Goal: Task Accomplishment & Management: Manage account settings

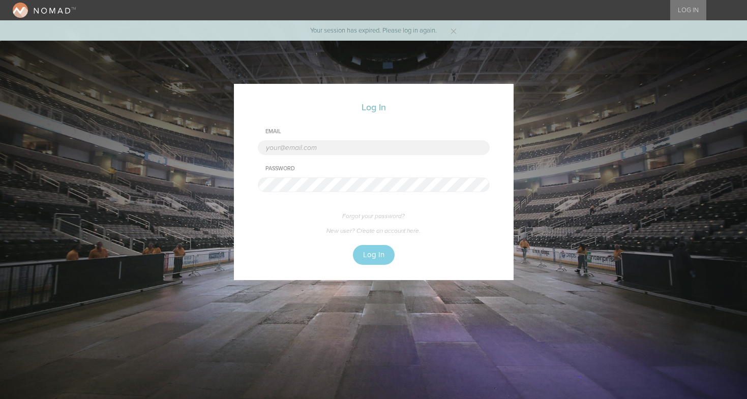
type input "cmcginley@bignight.com"
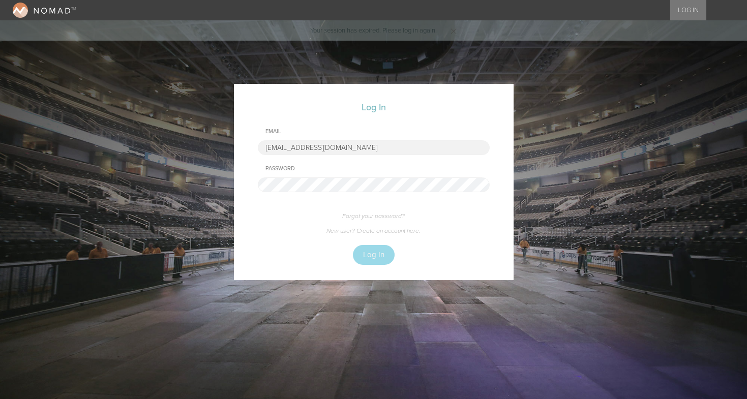
click at [370, 261] on button "Log In" at bounding box center [374, 255] width 42 height 20
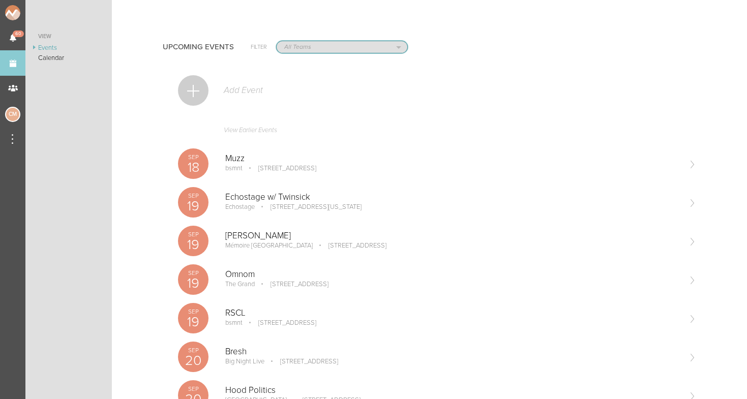
select select "1884"
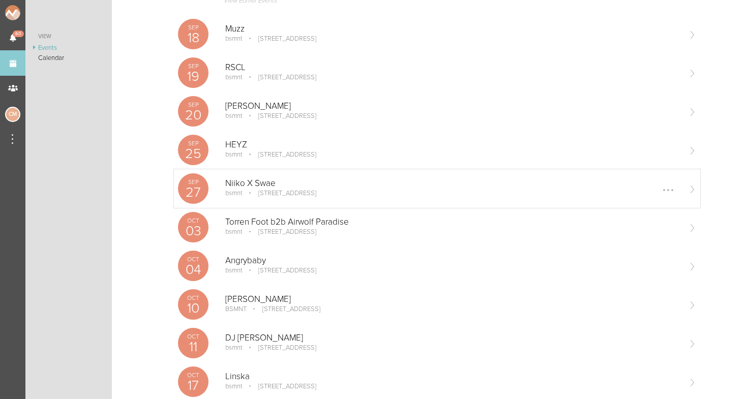
scroll to position [150, 0]
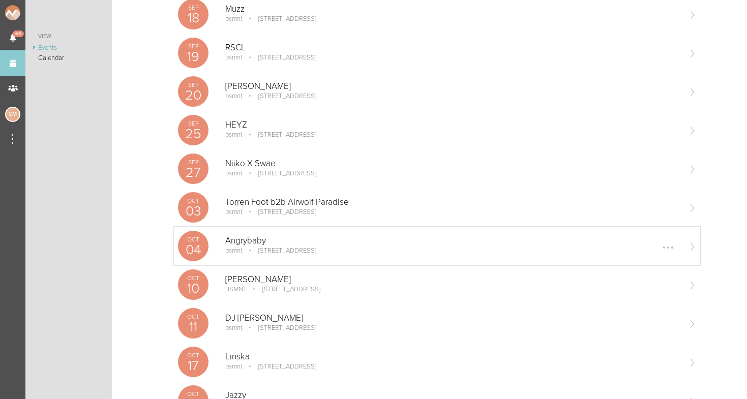
click at [240, 238] on p "Angrybaby" at bounding box center [452, 241] width 455 height 10
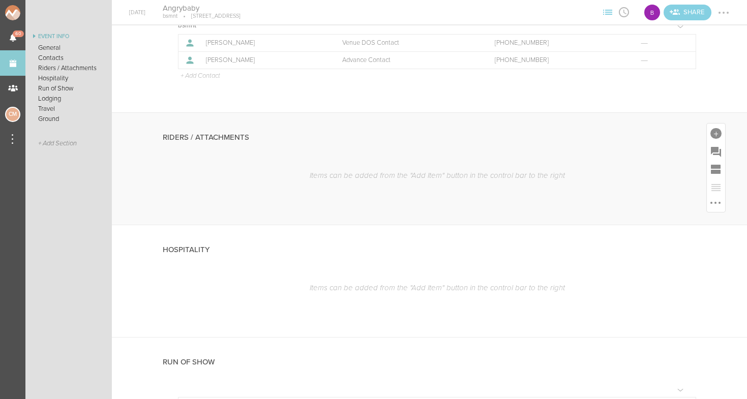
scroll to position [316, 0]
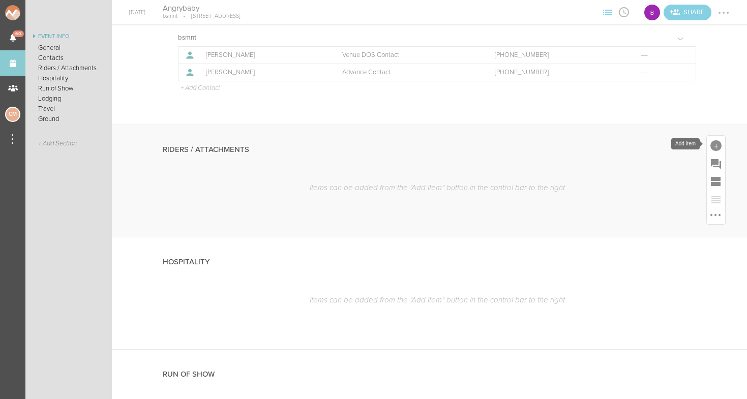
click at [714, 146] on div at bounding box center [716, 145] width 11 height 11
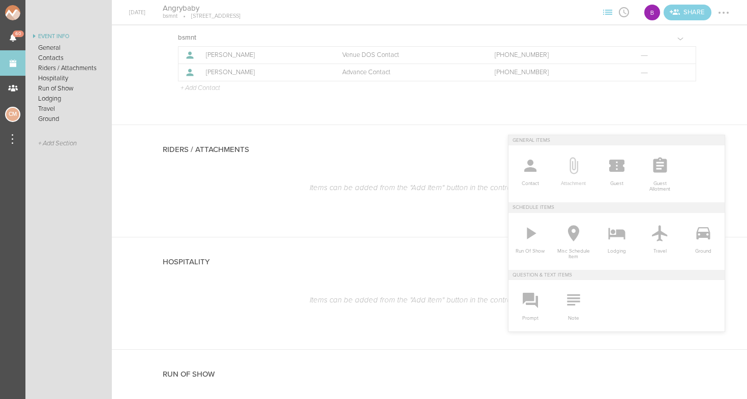
click at [576, 172] on icon at bounding box center [574, 166] width 20 height 20
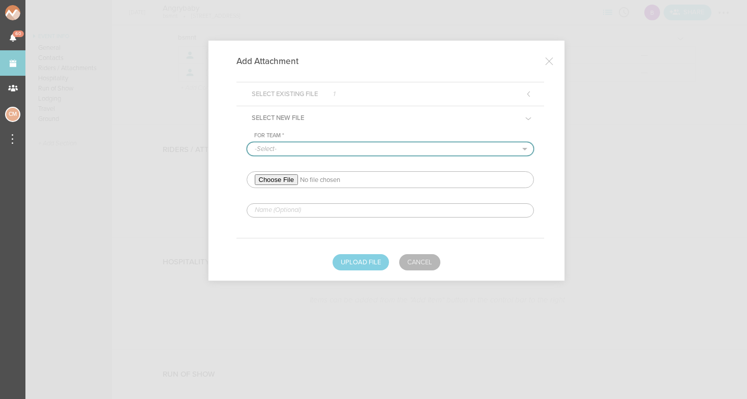
select select "1884"
click at [275, 183] on input "file" at bounding box center [390, 179] width 287 height 17
type input "C:\fakepath\Angrybaby Fall 2025 Rider.pdf"
click at [344, 209] on input "text" at bounding box center [390, 210] width 287 height 14
click at [254, 210] on input "Rider" at bounding box center [390, 210] width 287 height 14
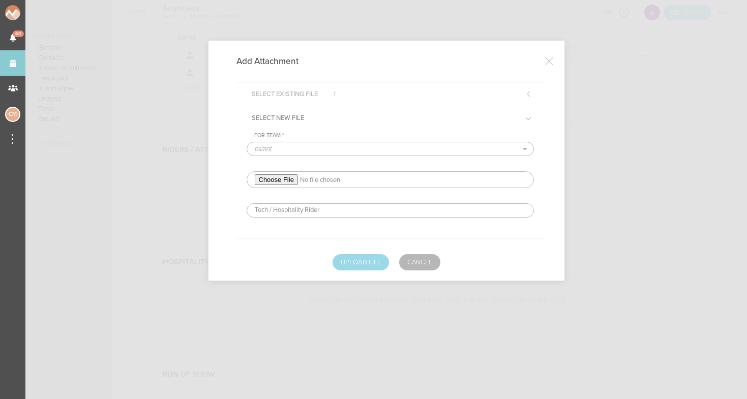
type input "Tech / Hospitality Rider"
click at [360, 258] on button "Upload File" at bounding box center [361, 262] width 56 height 16
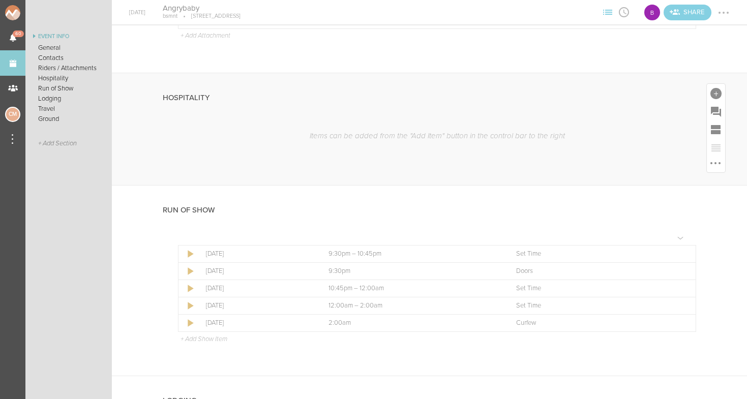
scroll to position [500, 0]
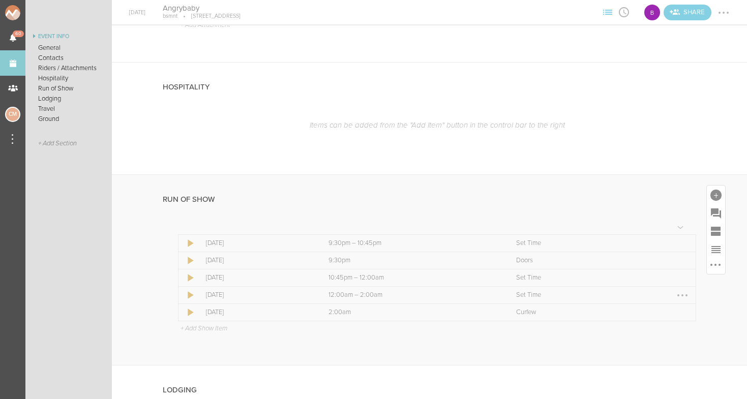
click at [681, 294] on div at bounding box center [683, 295] width 16 height 16
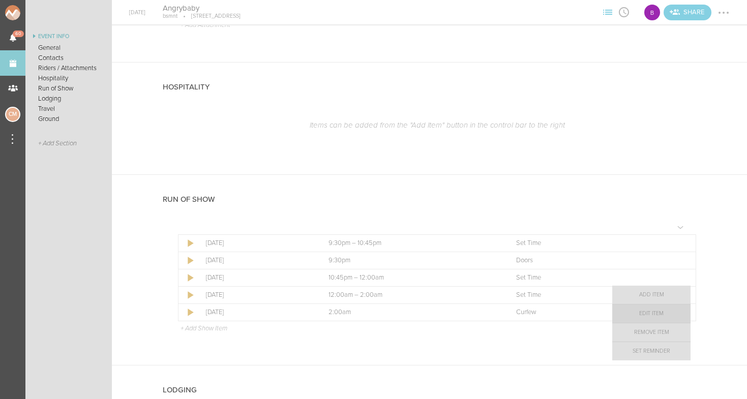
click at [668, 312] on link "Edit Item" at bounding box center [652, 314] width 78 height 18
select select "Set Time"
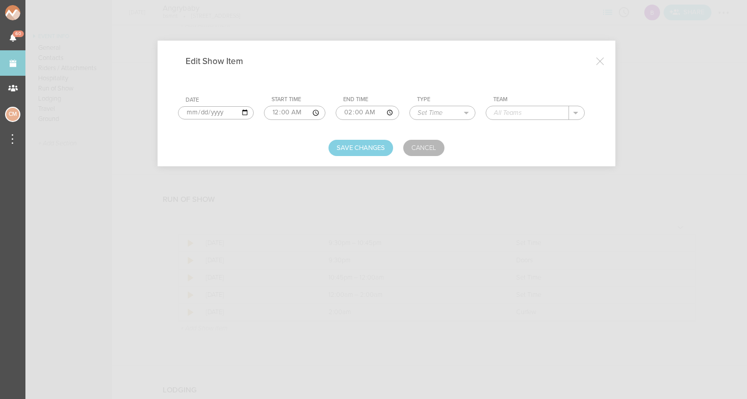
click at [522, 116] on input "text" at bounding box center [527, 112] width 82 height 13
type input "Angrybaby"
click at [359, 147] on button "Save Changes" at bounding box center [361, 148] width 65 height 16
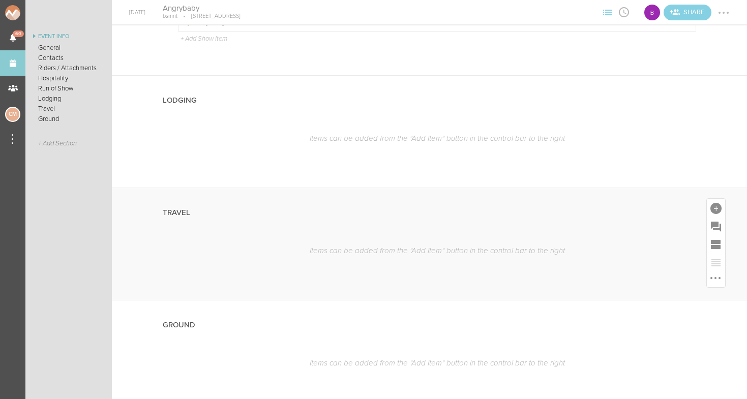
scroll to position [793, 0]
click at [716, 204] on div at bounding box center [716, 205] width 11 height 11
click at [708, 188] on div "Travel Items can be added from the "Add Item" button in the control bar to the …" at bounding box center [429, 242] width 635 height 112
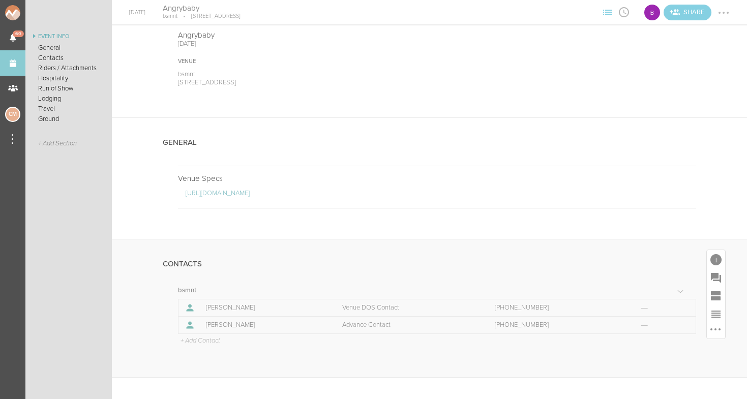
scroll to position [64, 0]
click at [718, 258] on div at bounding box center [716, 259] width 11 height 11
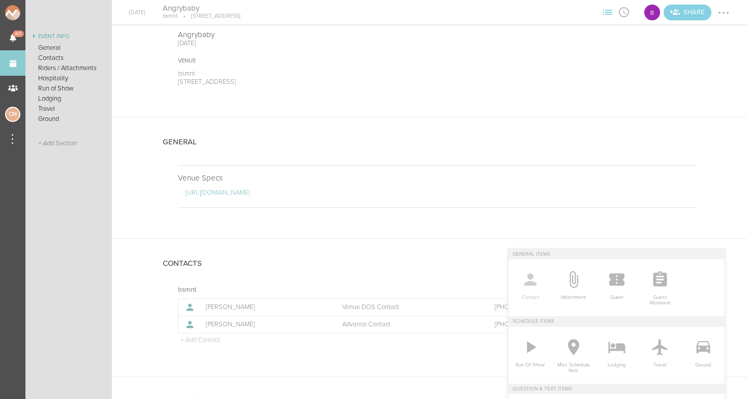
click at [533, 286] on icon at bounding box center [531, 280] width 12 height 12
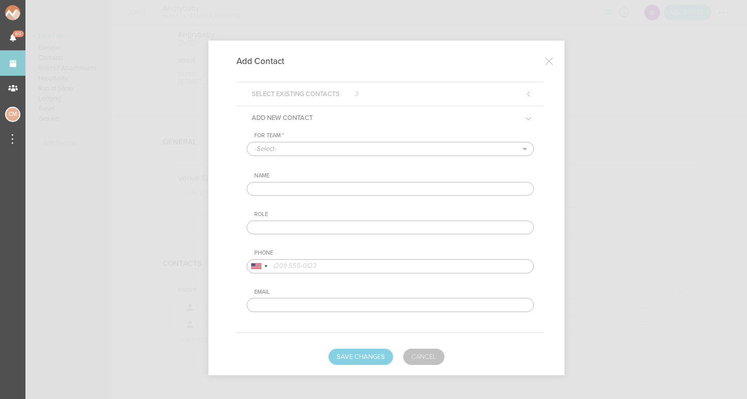
click at [424, 354] on link "Cancel" at bounding box center [423, 357] width 41 height 16
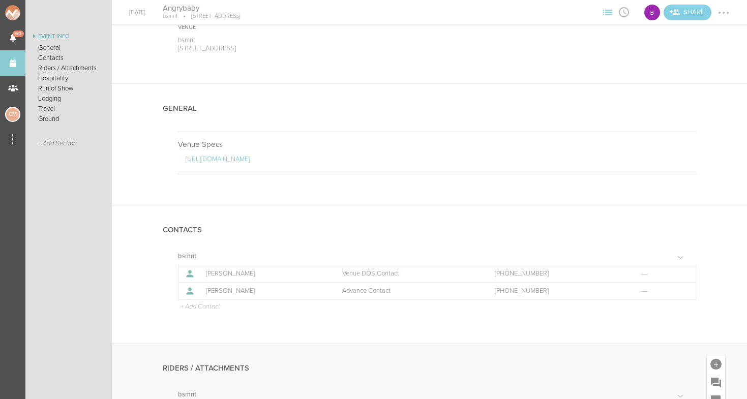
scroll to position [102, 0]
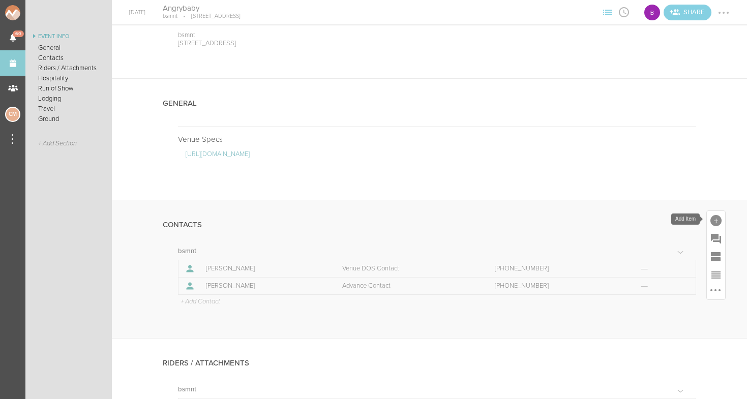
click at [716, 220] on div at bounding box center [716, 220] width 11 height 11
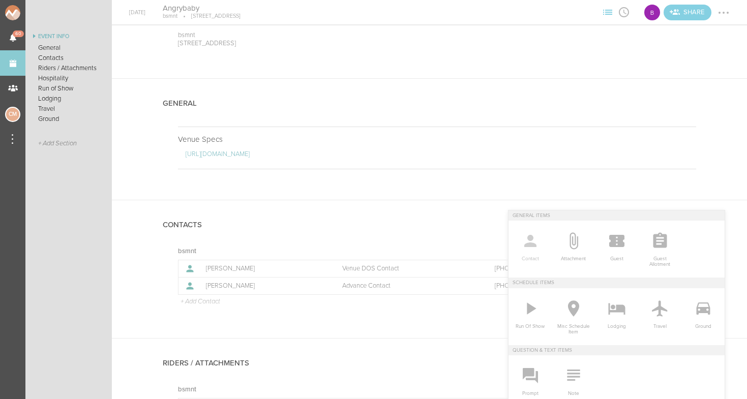
click at [531, 242] on icon at bounding box center [530, 241] width 20 height 20
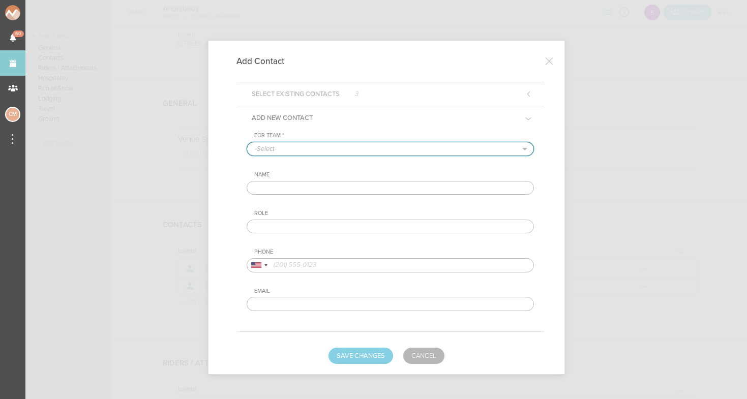
select select "1884"
type input "[PERSON_NAME]"
click at [278, 225] on input "text" at bounding box center [390, 227] width 287 height 14
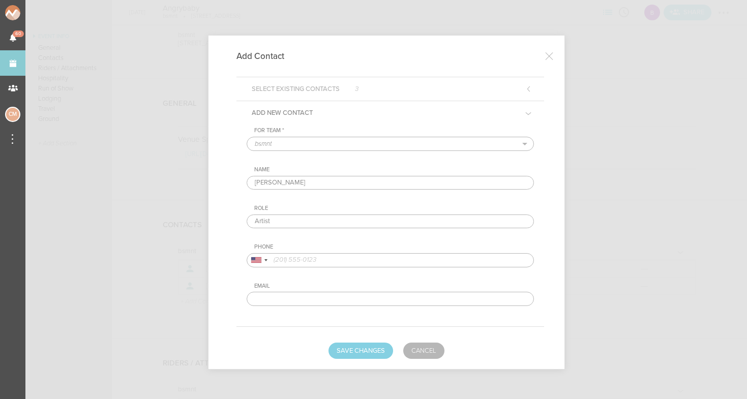
type input "Artist"
click at [308, 254] on input "tel" at bounding box center [390, 261] width 287 height 14
click at [284, 261] on input "5105590234" at bounding box center [390, 261] width 287 height 14
click at [298, 259] on input "510-5590234" at bounding box center [390, 261] width 287 height 14
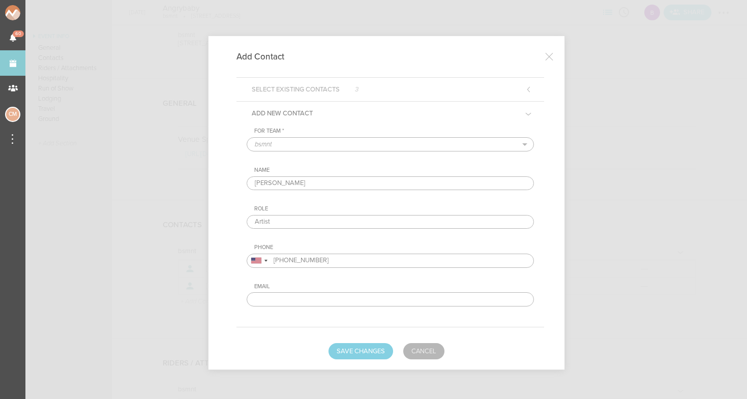
type input "[PHONE_NUMBER]"
click at [274, 301] on input "text" at bounding box center [390, 300] width 287 height 14
click at [405, 276] on div "For Team * -Select- bsmnt Name [PERSON_NAME] Role Artist Phone [GEOGRAPHIC_DATA…" at bounding box center [390, 217] width 287 height 179
click at [351, 351] on button "Save Changes" at bounding box center [361, 351] width 65 height 16
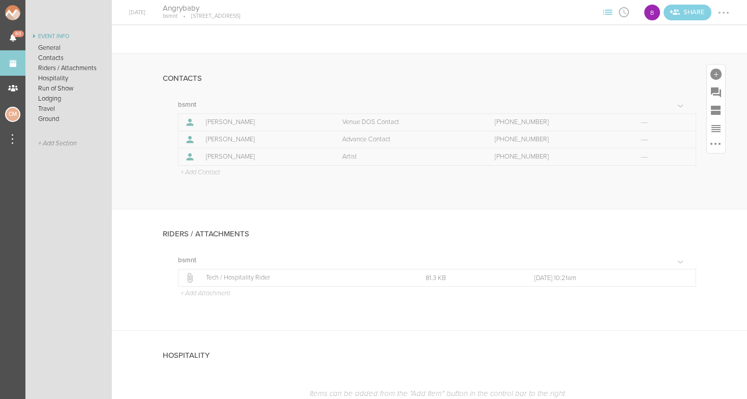
scroll to position [253, 0]
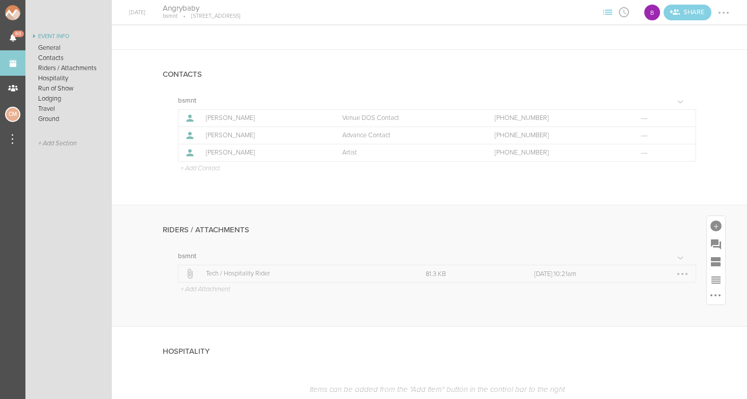
click at [222, 271] on p "Tech / Hospitality Rider" at bounding box center [304, 274] width 197 height 8
click at [331, 360] on div "Hospitality" at bounding box center [430, 351] width 534 height 48
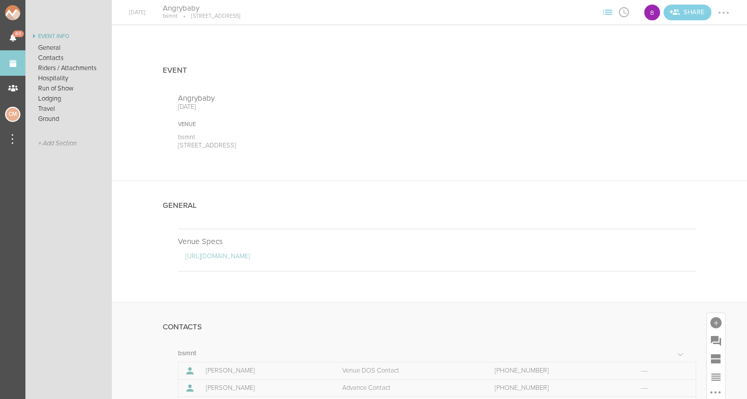
scroll to position [0, 0]
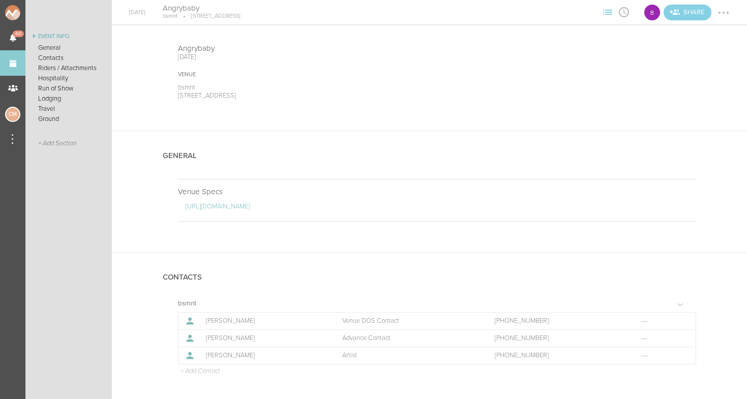
scroll to position [57, 0]
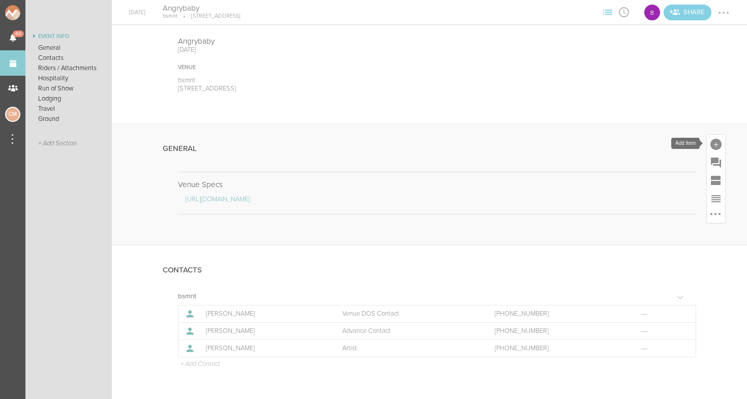
click at [722, 145] on div at bounding box center [716, 144] width 18 height 18
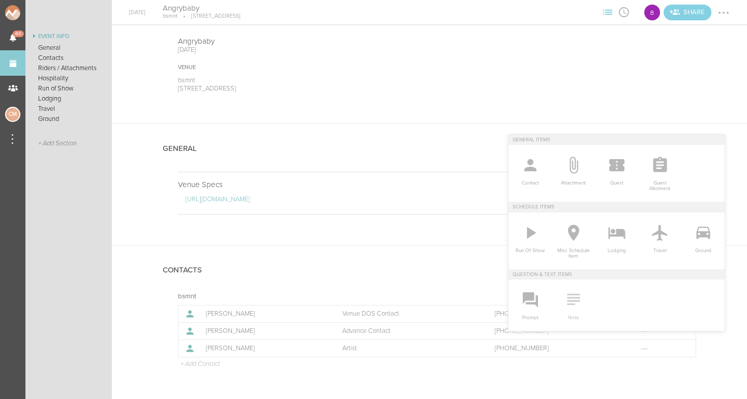
click at [573, 301] on icon at bounding box center [573, 299] width 13 height 11
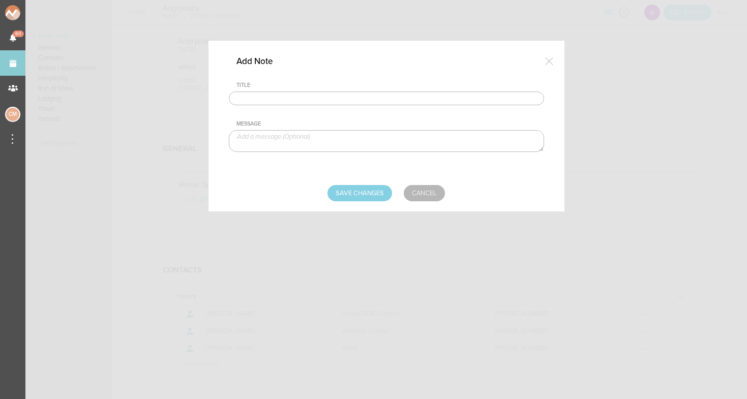
click at [346, 101] on input "text" at bounding box center [386, 99] width 315 height 14
type input "Travel Party"
click at [348, 138] on textarea at bounding box center [386, 141] width 315 height 22
type textarea "Sam - Artist"
click at [368, 195] on input "Save Changes" at bounding box center [360, 193] width 65 height 16
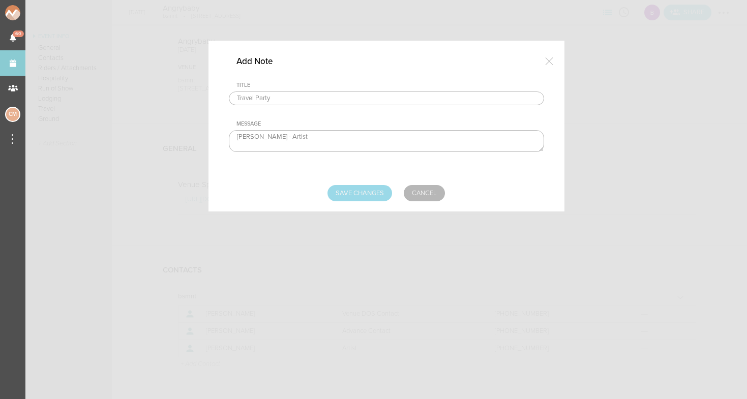
type input "Saving..."
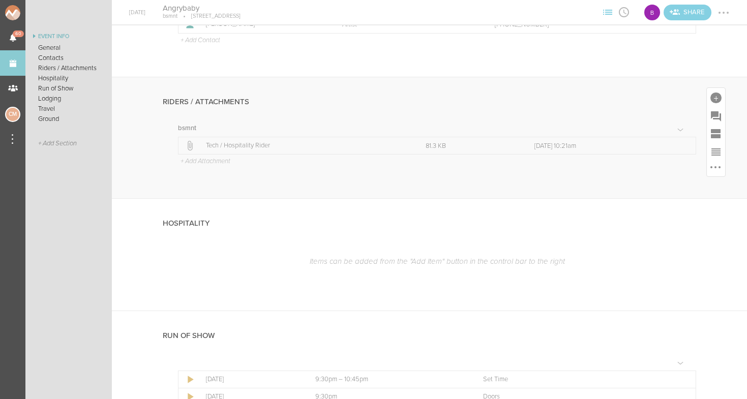
scroll to position [431, 0]
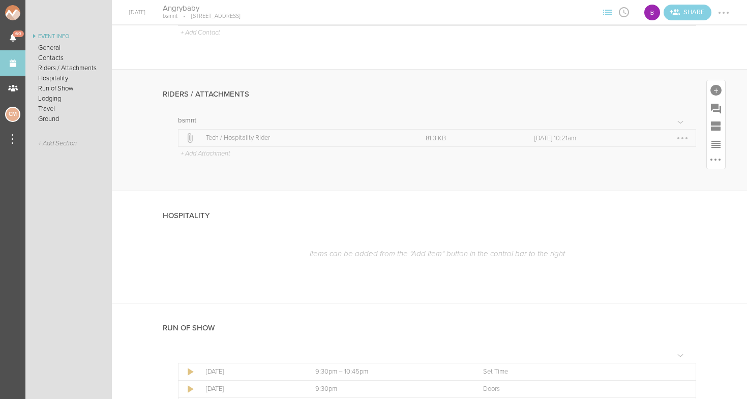
click at [676, 134] on div at bounding box center [683, 138] width 16 height 16
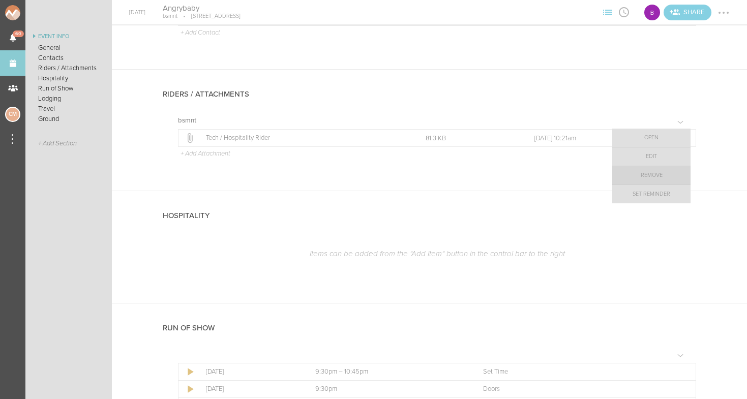
click at [663, 174] on link "Remove" at bounding box center [652, 175] width 78 height 18
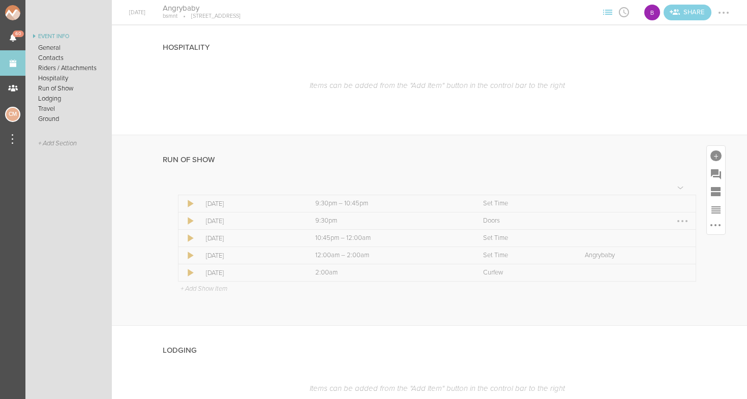
scroll to position [639, 0]
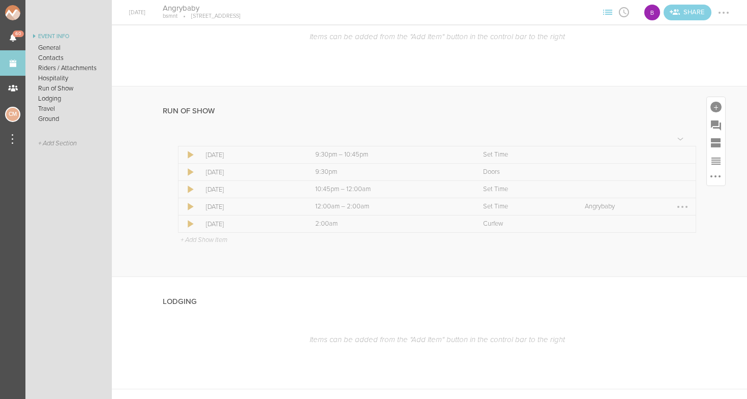
click at [606, 206] on p "Angrybaby" at bounding box center [630, 207] width 91 height 8
click at [597, 208] on p "Angrybaby" at bounding box center [630, 207] width 91 height 8
click at [596, 208] on p "Angrybaby" at bounding box center [630, 207] width 91 height 8
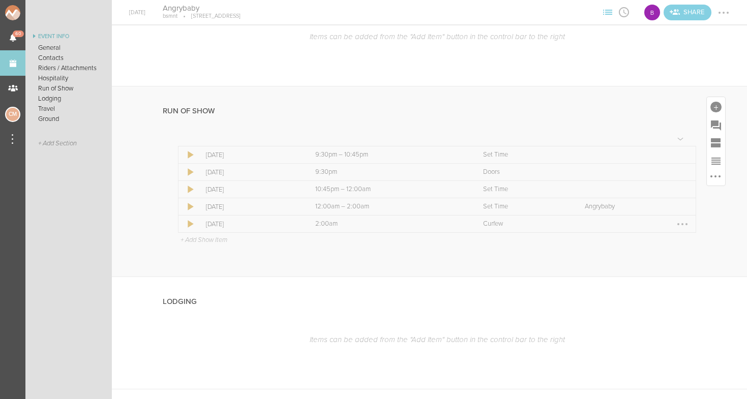
click at [688, 223] on div at bounding box center [683, 224] width 16 height 16
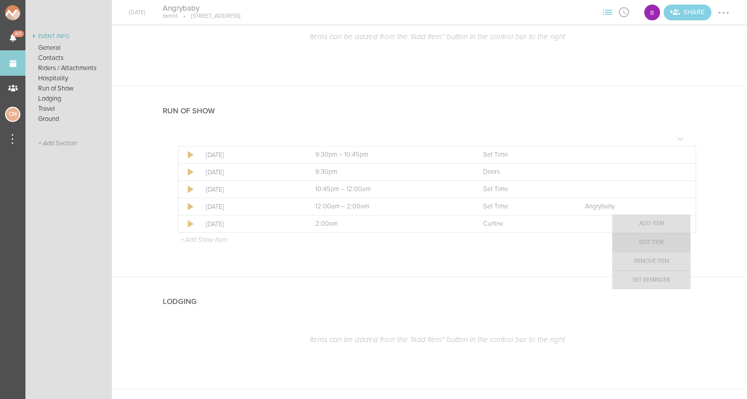
click at [663, 240] on link "Edit Item" at bounding box center [652, 243] width 78 height 18
select select "Curfew"
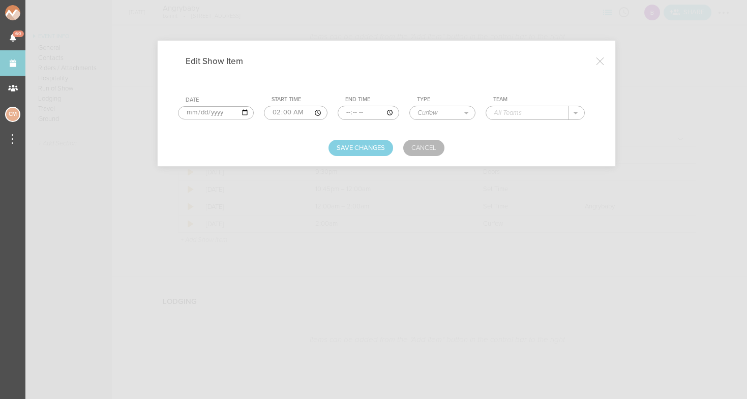
click at [510, 120] on td "Team ." at bounding box center [540, 108] width 109 height 32
click at [501, 107] on input "text" at bounding box center [527, 112] width 82 height 13
type input "bsmnt"
click at [376, 150] on button "Save Changes" at bounding box center [361, 148] width 65 height 16
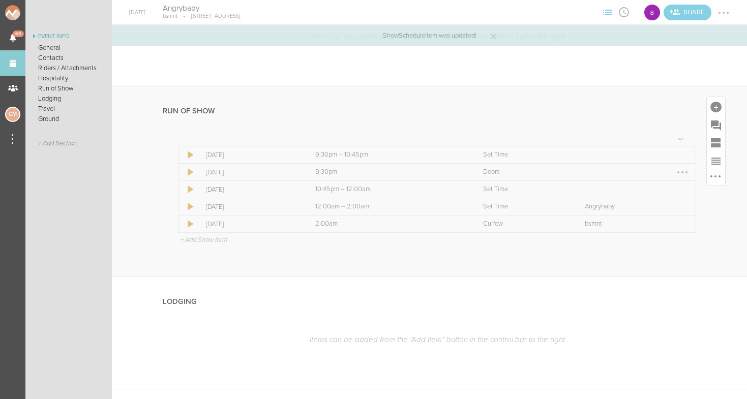
click at [684, 171] on div at bounding box center [683, 172] width 2 height 2
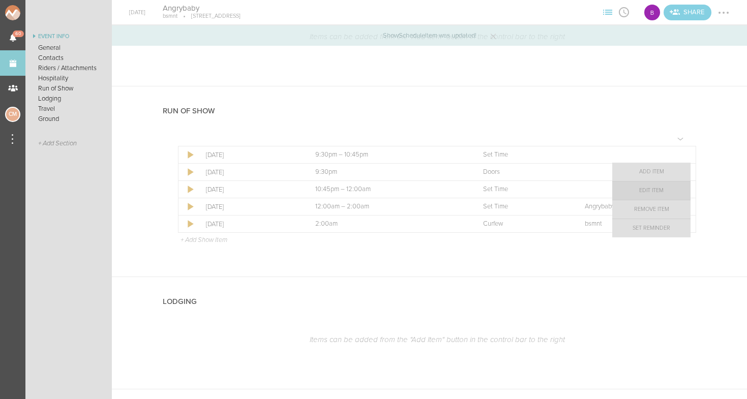
click at [659, 194] on link "Edit Item" at bounding box center [652, 191] width 78 height 18
select select "Doors"
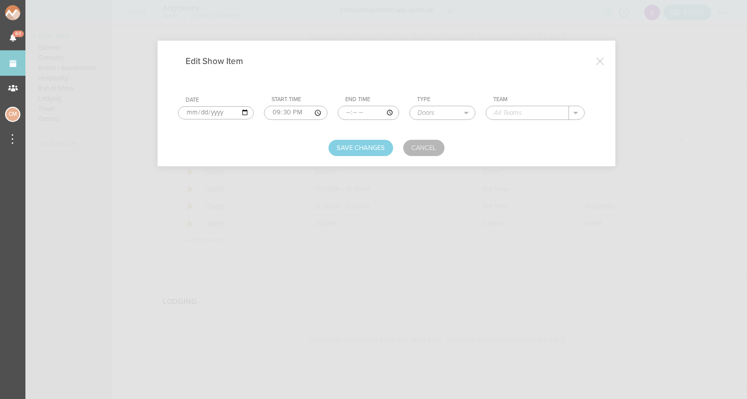
click at [531, 113] on input "text" at bounding box center [527, 112] width 82 height 13
type input "bsmnt"
click at [382, 148] on button "Save Changes" at bounding box center [361, 148] width 65 height 16
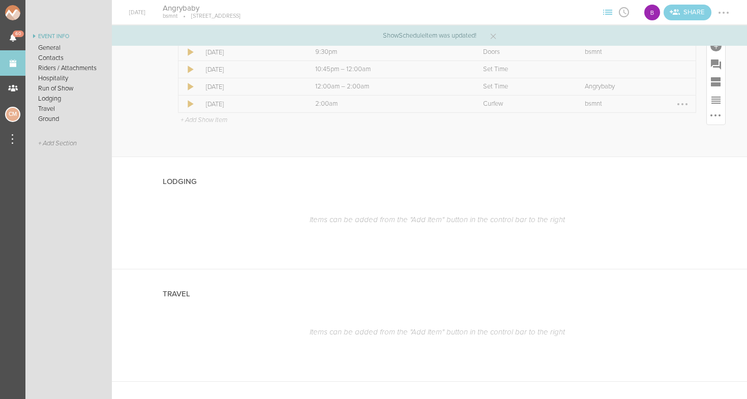
scroll to position [769, 0]
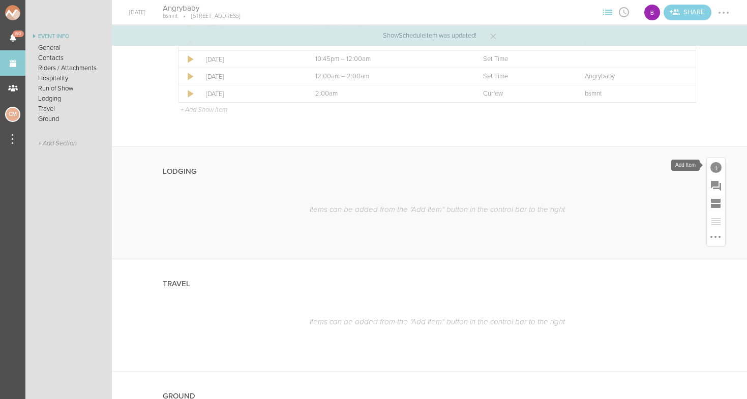
click at [720, 166] on div at bounding box center [716, 167] width 11 height 11
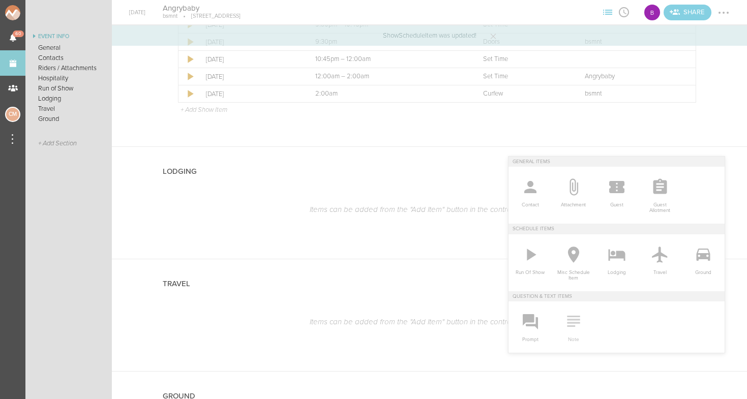
click at [575, 316] on icon at bounding box center [573, 321] width 13 height 11
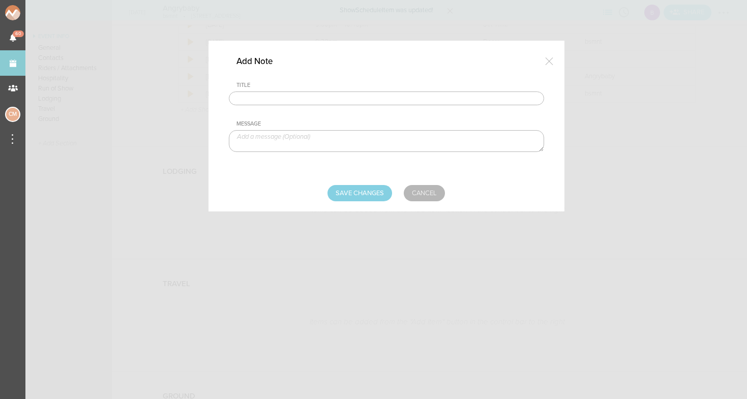
click at [288, 96] on input "text" at bounding box center [386, 99] width 315 height 14
type input "B"
type input "Lodging / Ground"
click at [283, 131] on textarea at bounding box center [386, 141] width 315 height 22
type textarea "$500 buyout to be sent with final payment"
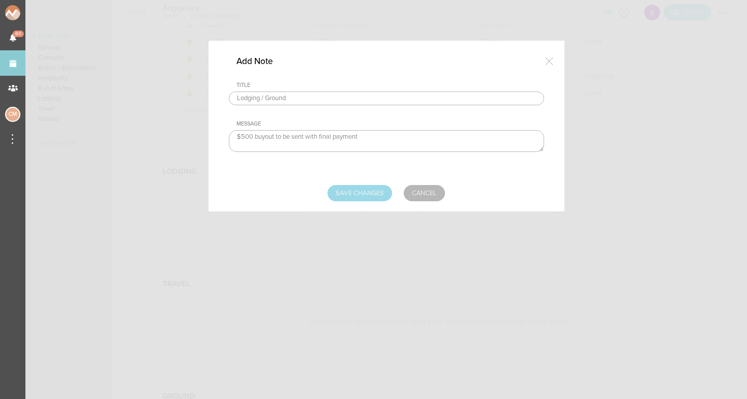
click at [351, 187] on input "Save Changes" at bounding box center [360, 193] width 65 height 16
type input "Saving..."
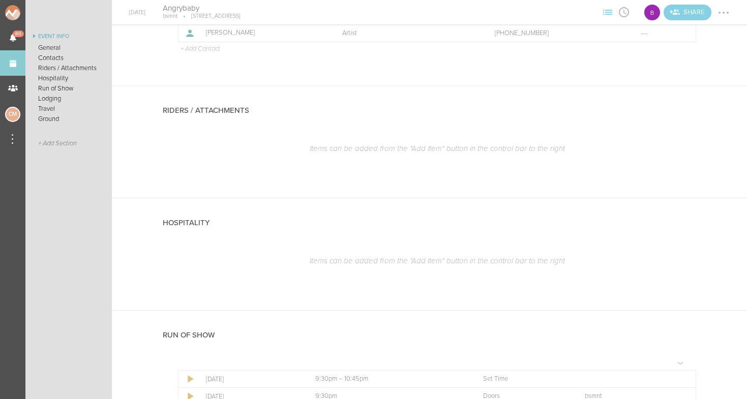
scroll to position [420, 0]
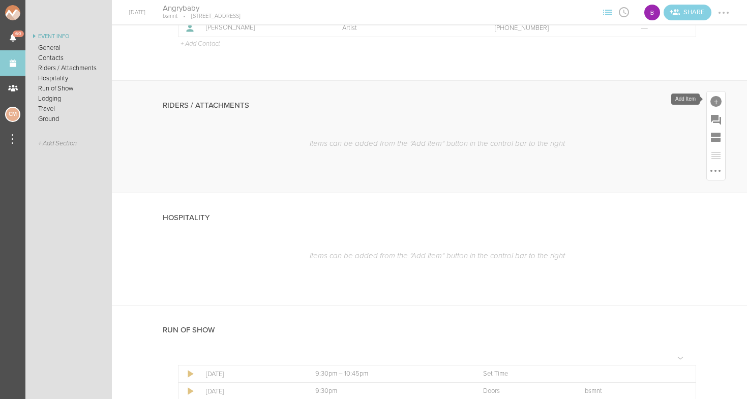
click at [714, 101] on div at bounding box center [716, 101] width 11 height 11
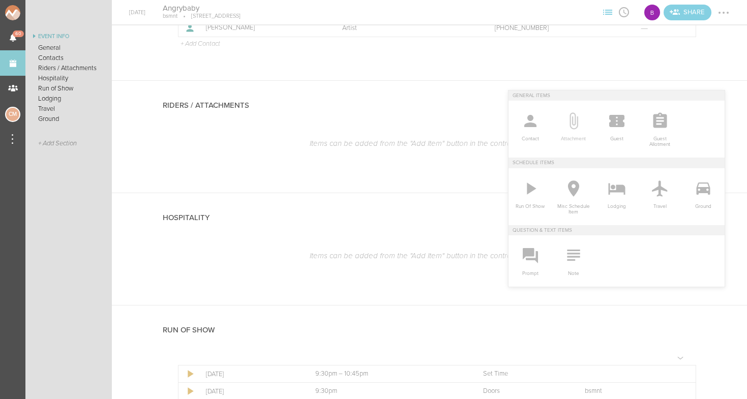
click at [569, 128] on icon at bounding box center [574, 121] width 20 height 20
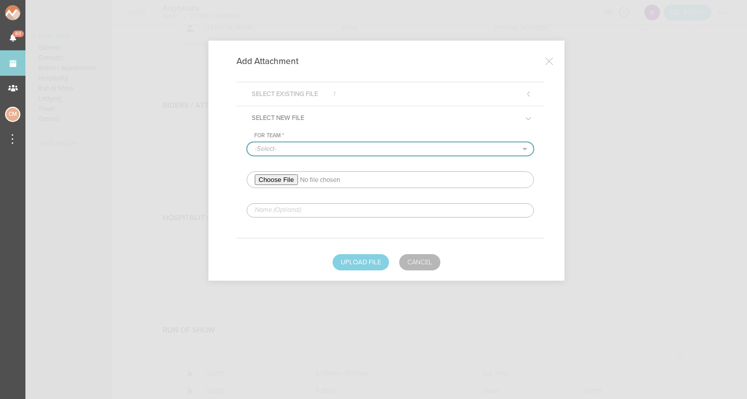
select select "1884"
click at [287, 180] on input "file" at bounding box center [390, 179] width 287 height 17
type input "C:\fakepath\ANGRYBABY RIDER.png"
click at [288, 208] on input "text" at bounding box center [390, 210] width 287 height 14
type input "Redlined"
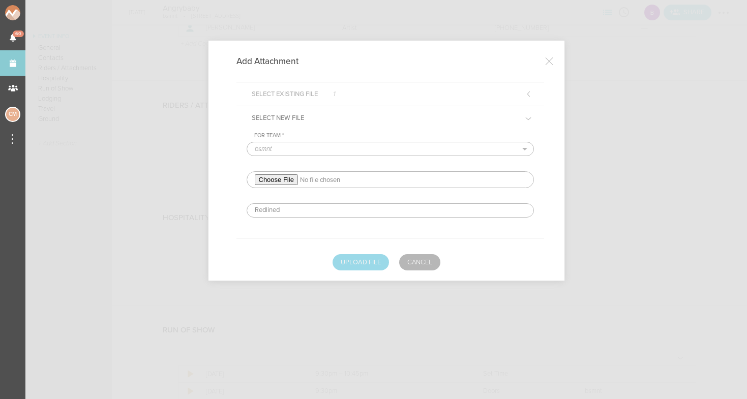
click at [361, 266] on button "Upload File" at bounding box center [361, 262] width 56 height 16
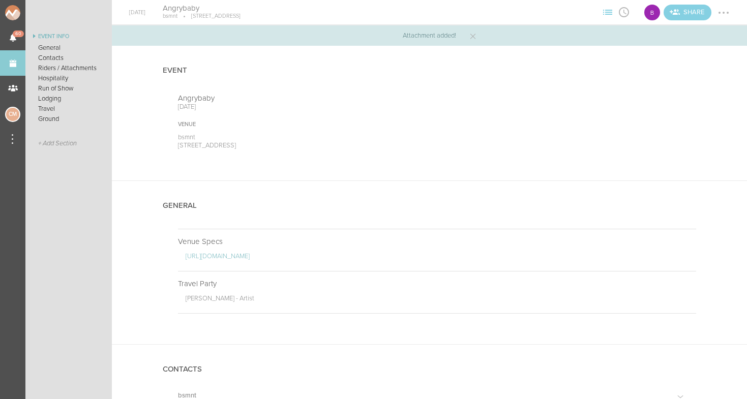
scroll to position [0, 0]
click at [725, 14] on div at bounding box center [724, 13] width 16 height 16
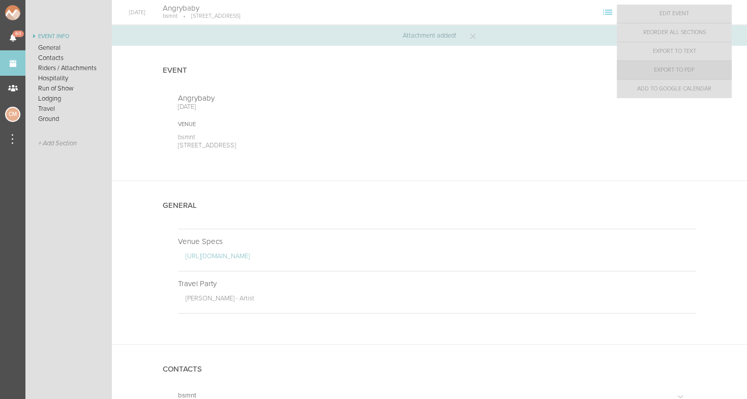
click at [690, 68] on link "Export to PDF" at bounding box center [674, 70] width 115 height 18
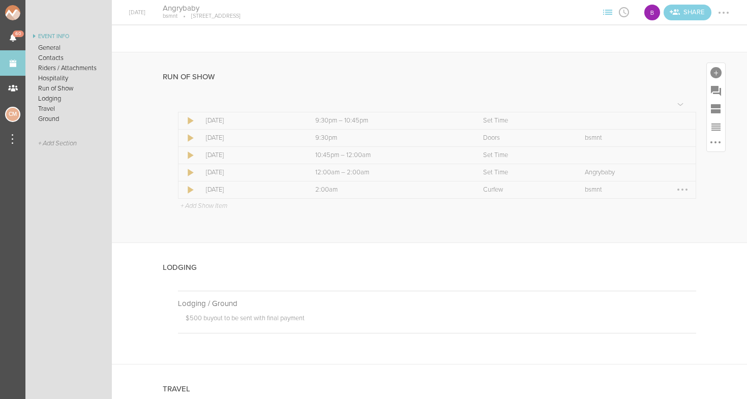
scroll to position [698, 0]
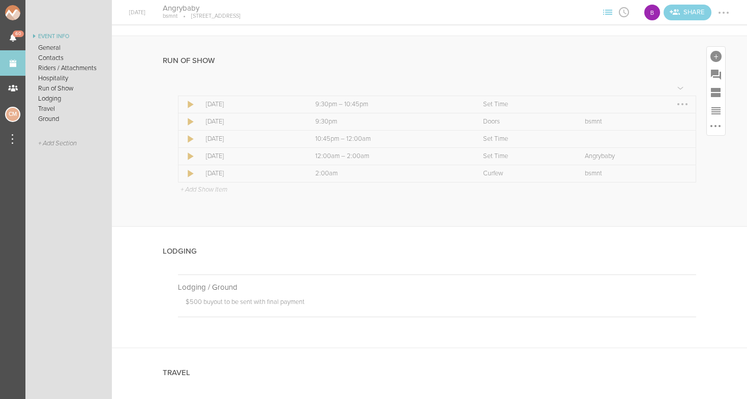
click at [688, 103] on div at bounding box center [683, 104] width 16 height 16
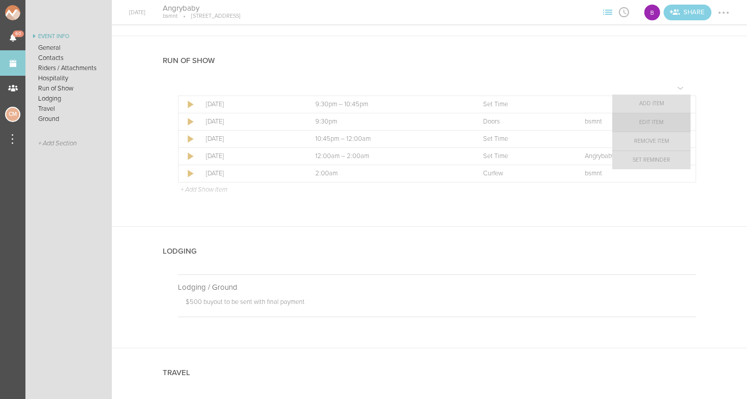
click at [670, 121] on link "Edit Item" at bounding box center [652, 122] width 78 height 18
select select "Set Time"
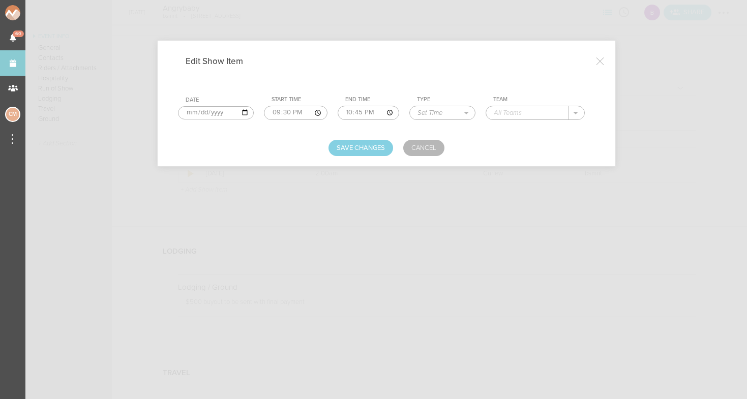
click at [520, 115] on input "text" at bounding box center [527, 112] width 82 height 13
type input "Support"
click at [355, 149] on button "Save Changes" at bounding box center [361, 148] width 65 height 16
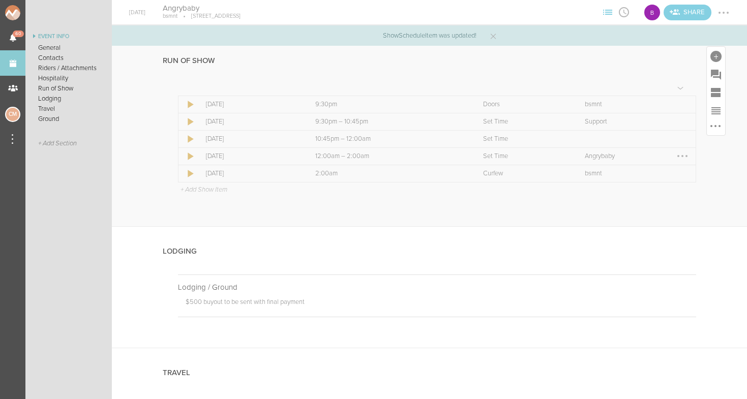
click at [355, 149] on td "Time 12:00am – 2:00am" at bounding box center [396, 156] width 167 height 17
click at [683, 140] on div at bounding box center [683, 139] width 16 height 16
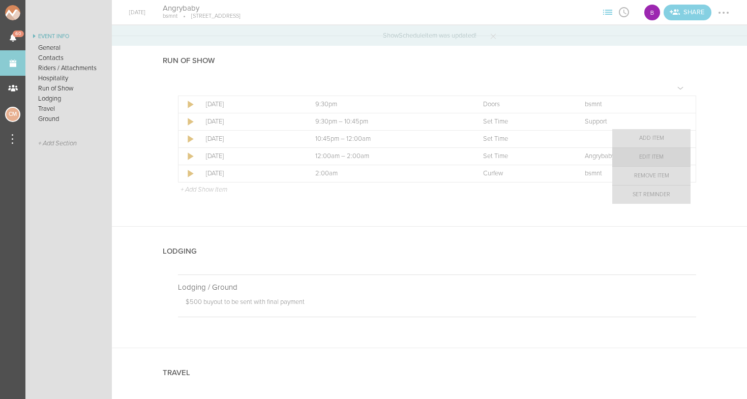
click at [671, 158] on link "Edit Item" at bounding box center [652, 157] width 78 height 18
select select "Set Time"
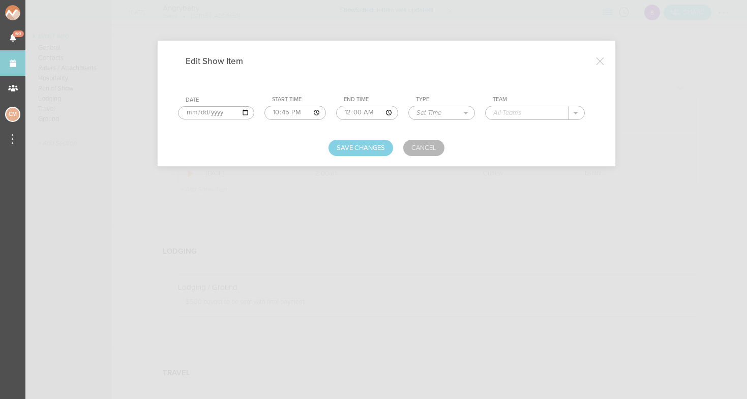
click at [537, 113] on input "text" at bounding box center [527, 112] width 83 height 13
type input "Support"
click at [352, 154] on button "Save Changes" at bounding box center [361, 148] width 65 height 16
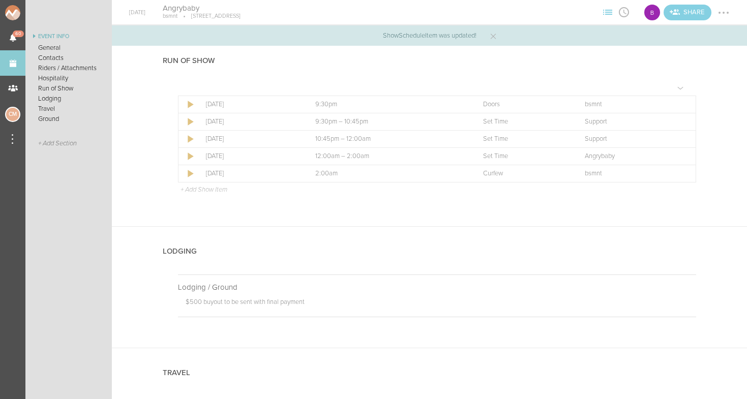
click at [723, 11] on div at bounding box center [724, 13] width 16 height 16
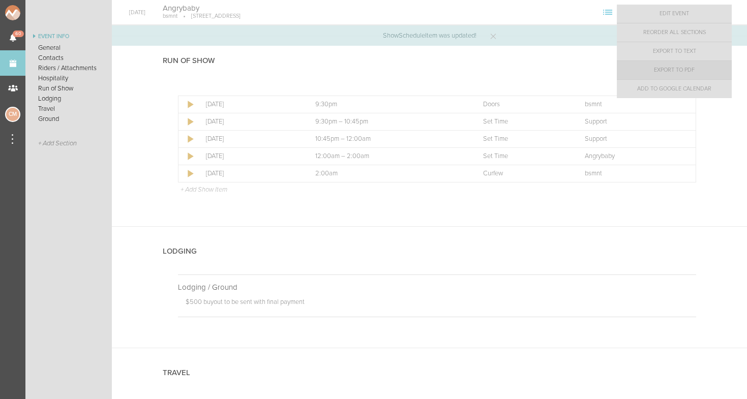
click at [701, 63] on link "Export to PDF" at bounding box center [674, 70] width 115 height 18
